Goal: Check status: Check status

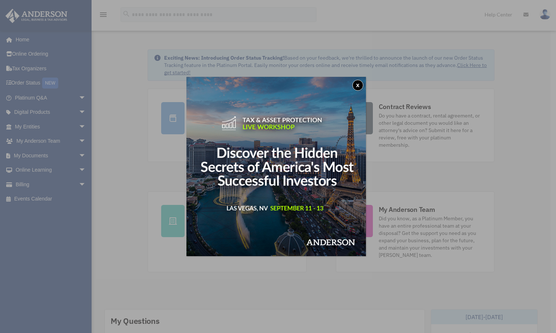
click at [51, 228] on div "x" at bounding box center [278, 166] width 556 height 333
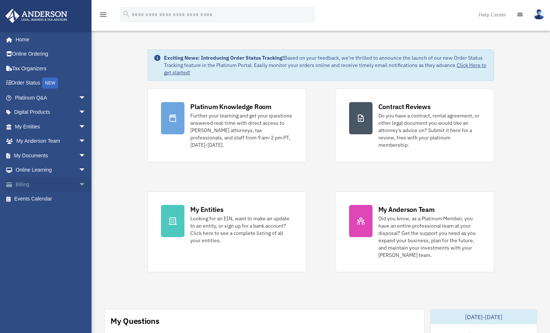
click at [32, 182] on link "Billing arrow_drop_down" at bounding box center [51, 184] width 92 height 15
click at [79, 183] on span "arrow_drop_down" at bounding box center [86, 184] width 15 height 15
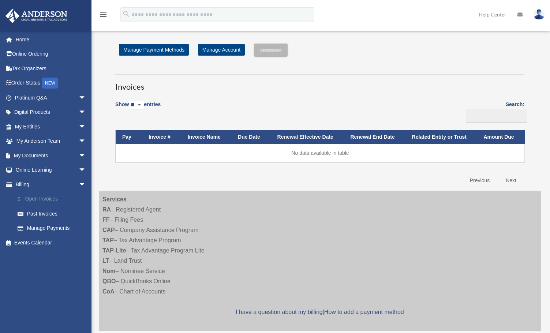
click at [40, 200] on link "$ Open Invoices" at bounding box center [53, 199] width 87 height 15
click at [39, 214] on link "Past Invoices" at bounding box center [53, 213] width 87 height 15
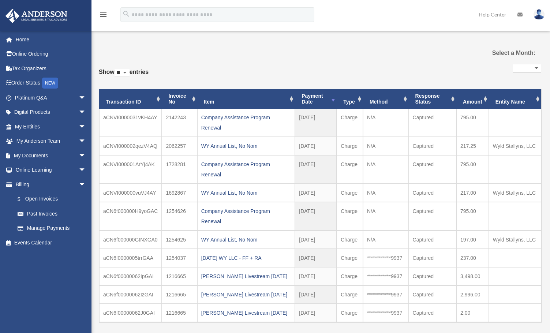
select select
click at [222, 118] on div "Company Assistance Program Renewal" at bounding box center [246, 122] width 90 height 20
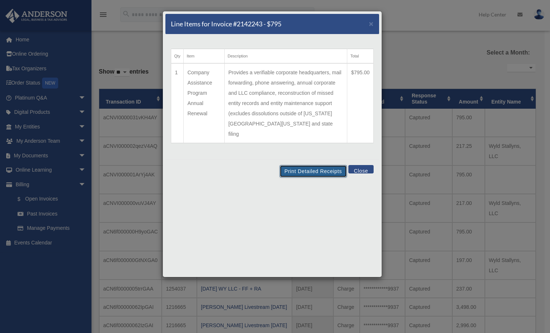
click at [322, 165] on button "Print Detailed Receipts" at bounding box center [313, 171] width 67 height 12
click at [374, 22] on div "Line Items for Invoice #2142243 - $795 ×" at bounding box center [272, 24] width 214 height 20
click at [371, 25] on span "×" at bounding box center [371, 23] width 5 height 8
